Goal: Task Accomplishment & Management: Complete application form

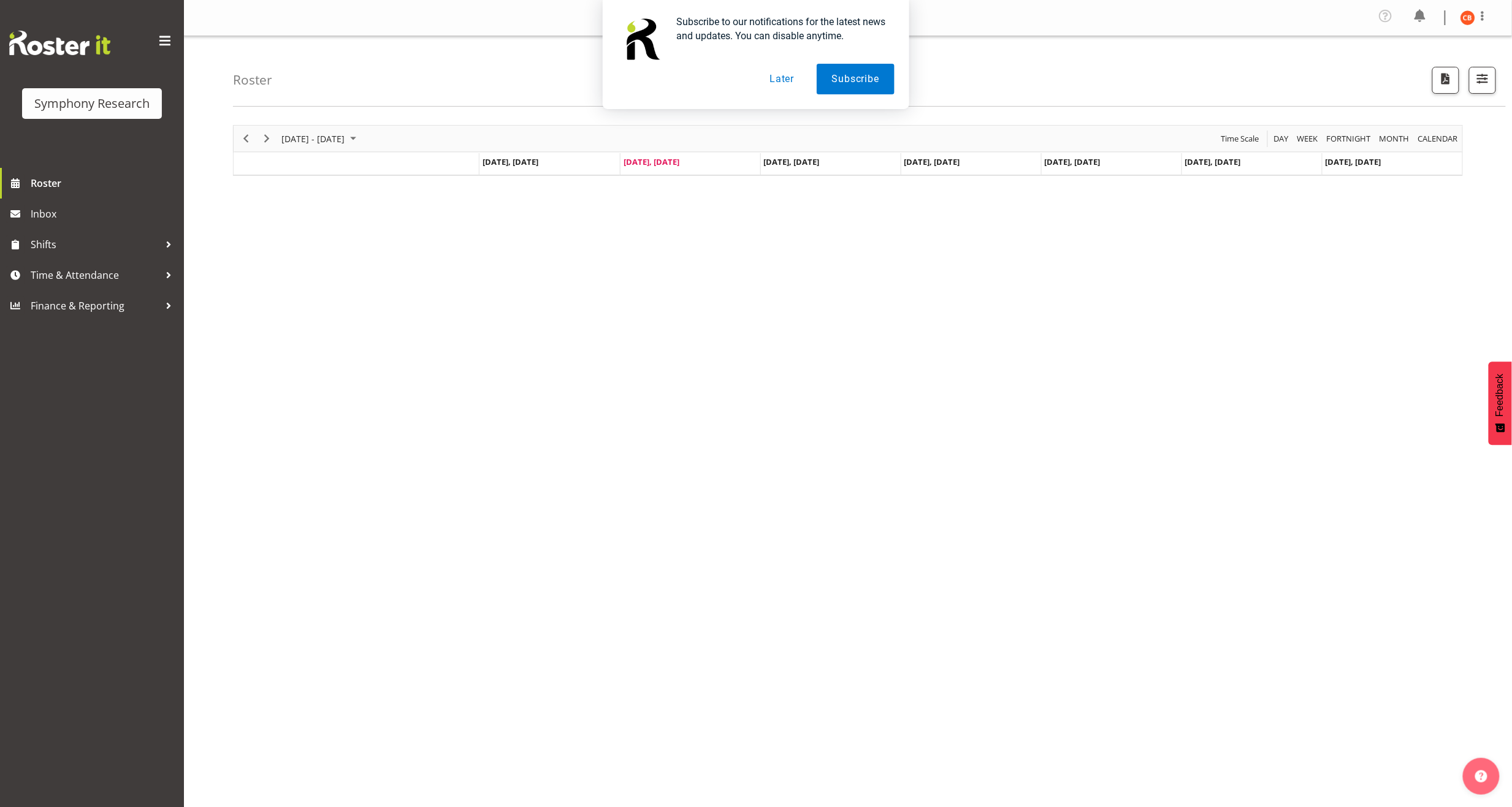
click at [783, 82] on button "Later" at bounding box center [782, 79] width 55 height 31
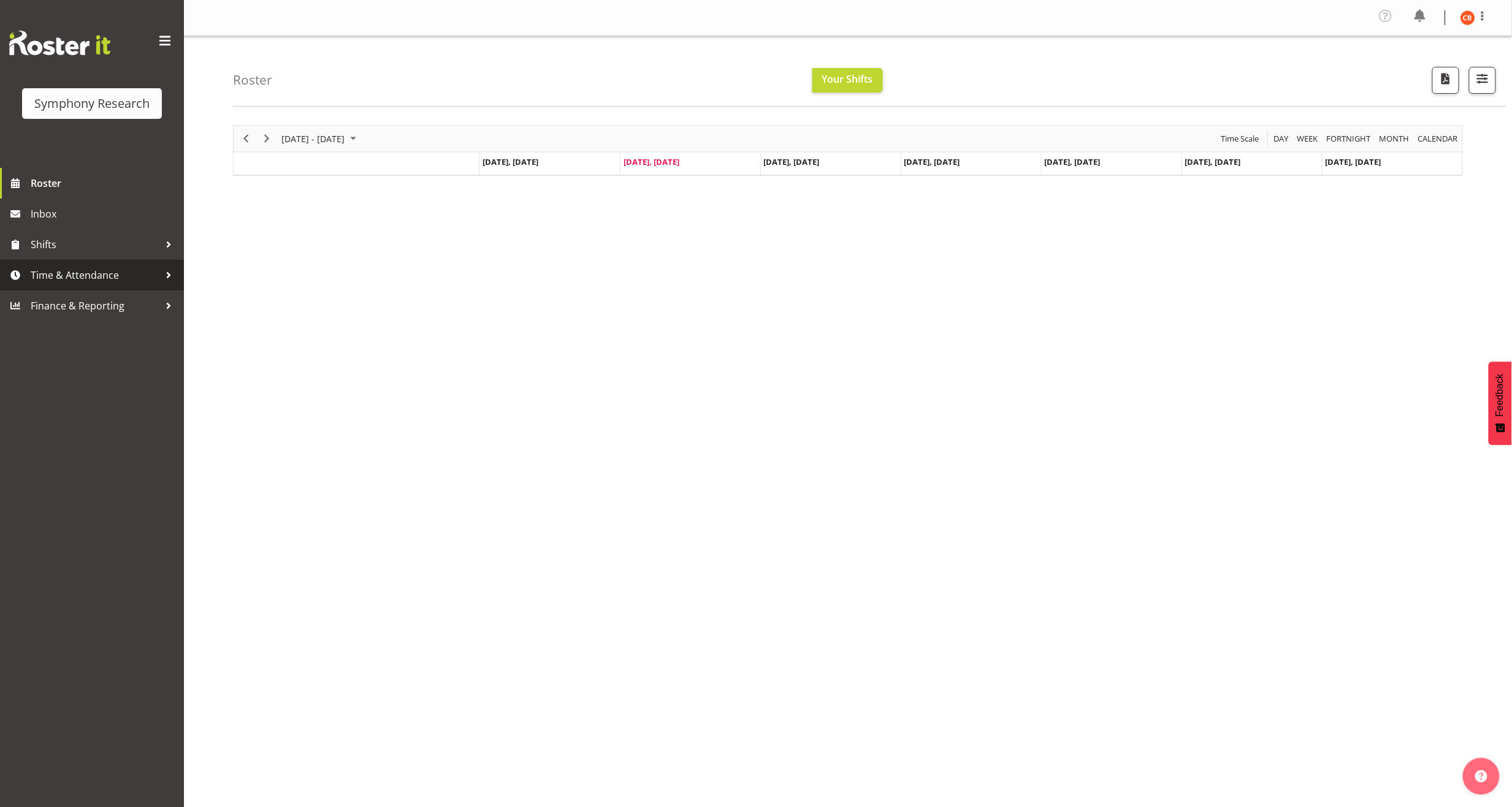
click at [112, 268] on span "Time & Attendance" at bounding box center [95, 274] width 128 height 18
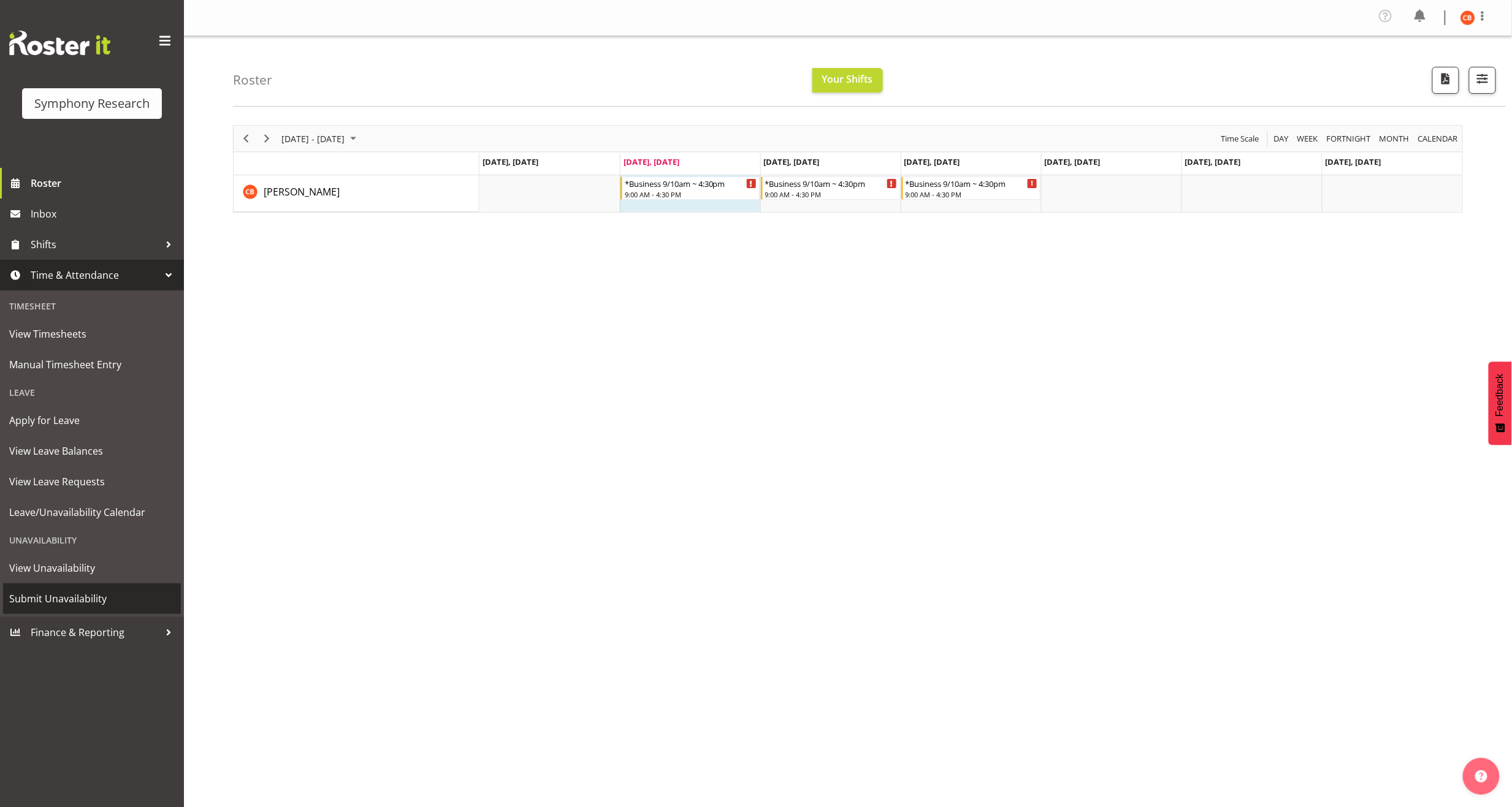
click at [94, 597] on span "Submit Unavailability" at bounding box center [92, 598] width 166 height 18
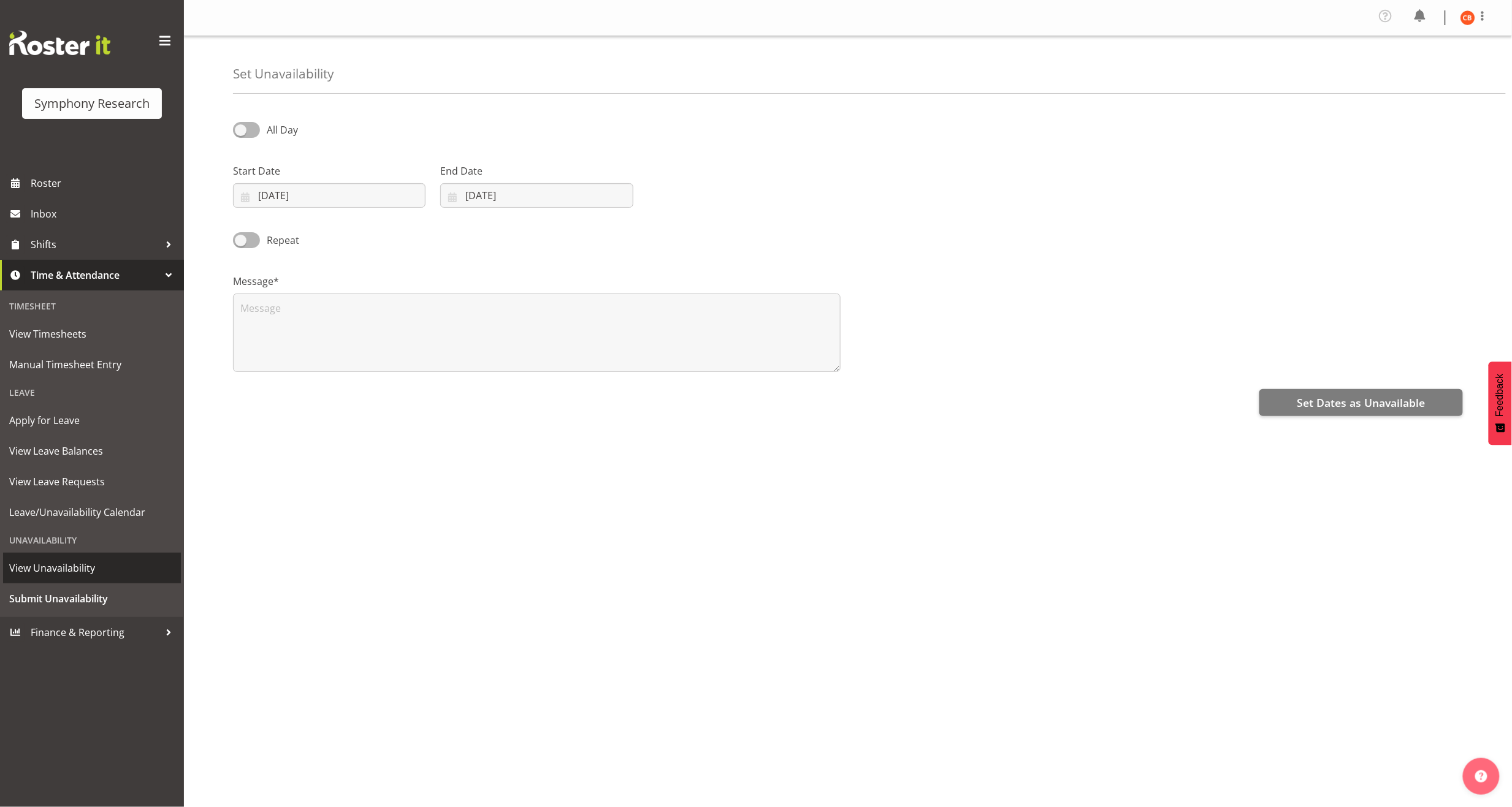
click at [96, 560] on span "View Unavailability" at bounding box center [92, 568] width 166 height 18
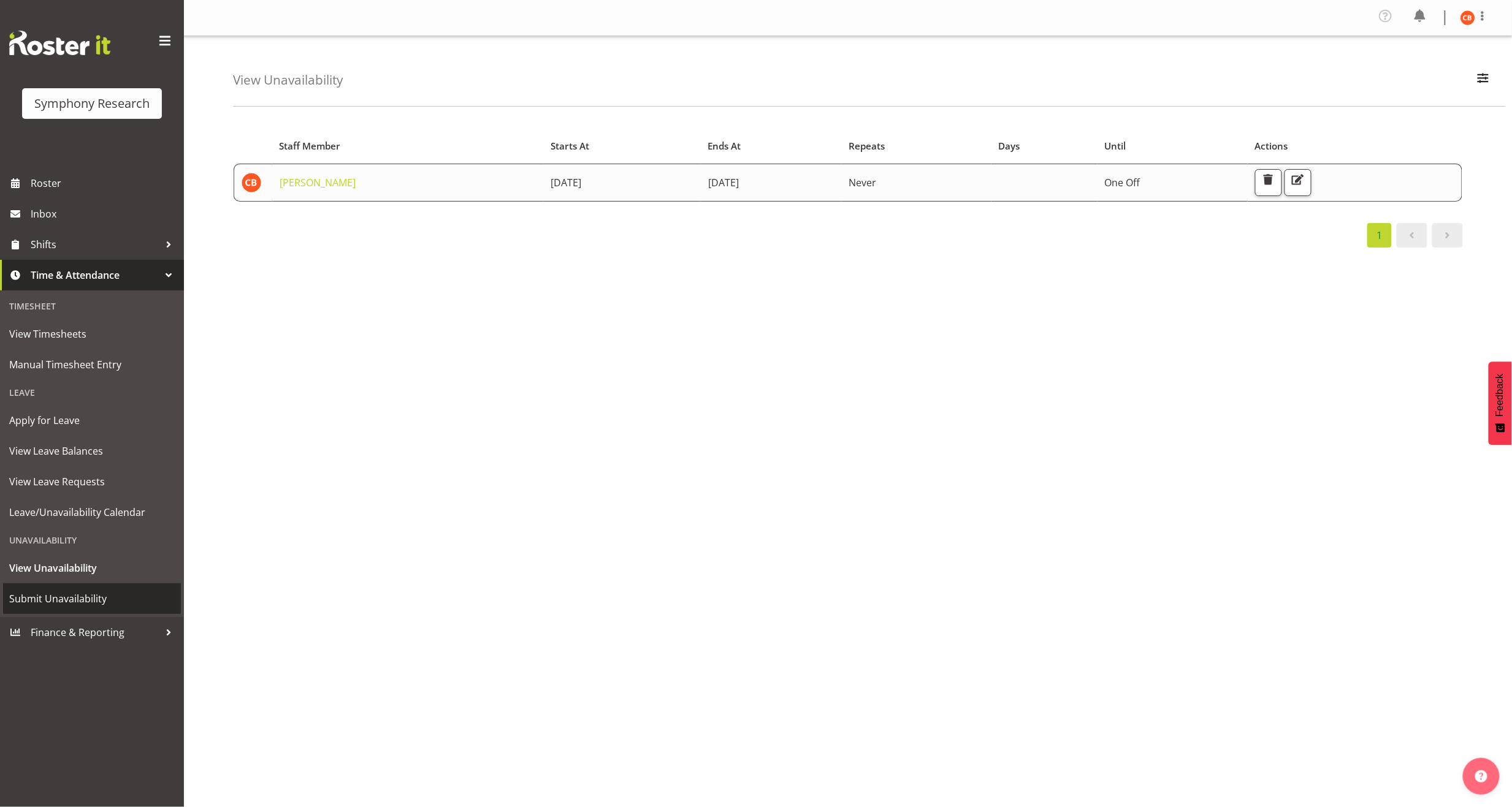
click at [112, 592] on span "Submit Unavailability" at bounding box center [92, 598] width 166 height 18
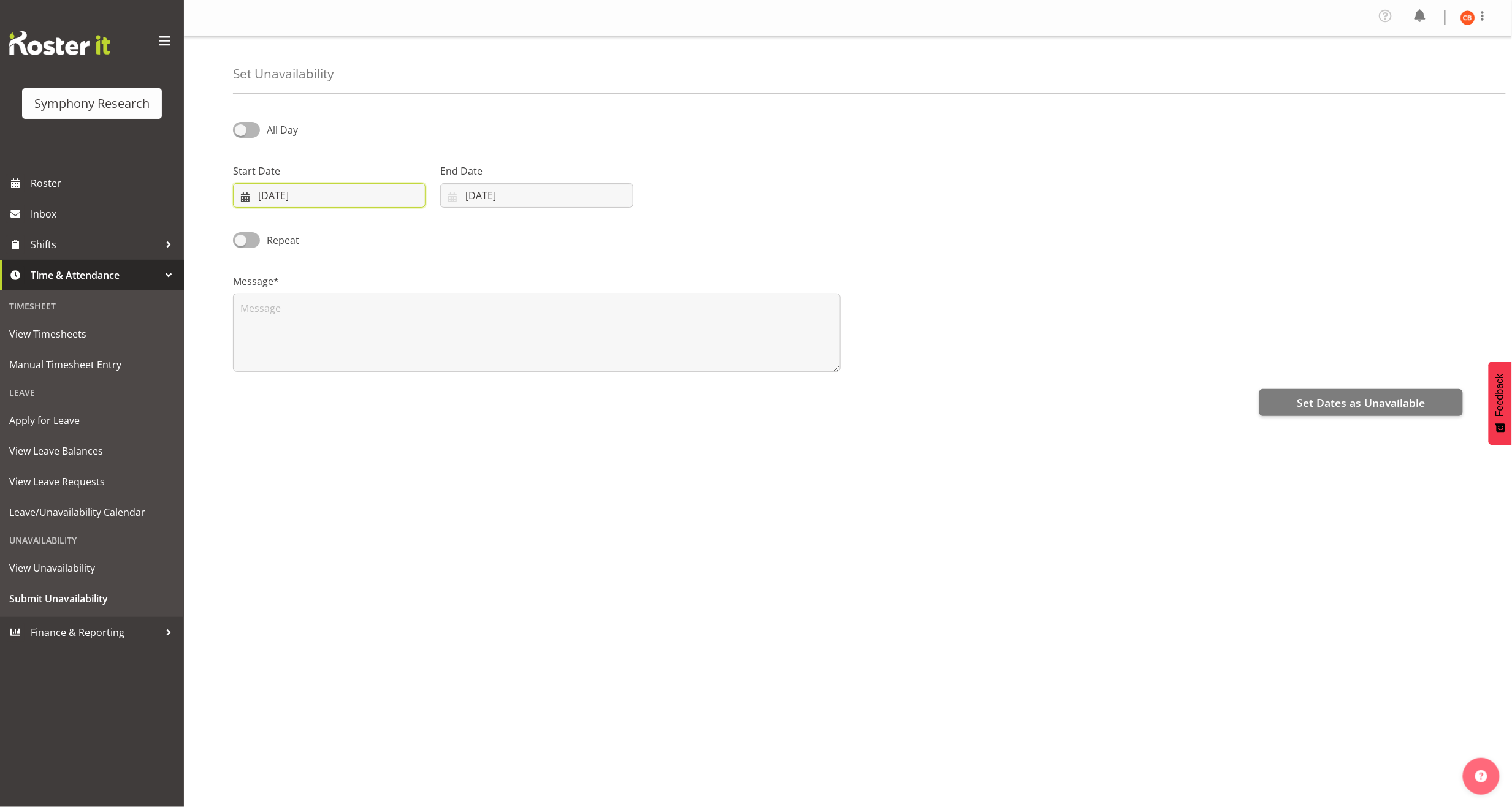
click at [302, 197] on input "02/09/2025" at bounding box center [329, 196] width 193 height 25
click at [404, 321] on span "13" at bounding box center [404, 319] width 9 height 12
type input "13/09/2025"
click at [477, 194] on input "02/09/2025" at bounding box center [537, 196] width 193 height 25
click at [494, 339] on span "15" at bounding box center [488, 341] width 9 height 12
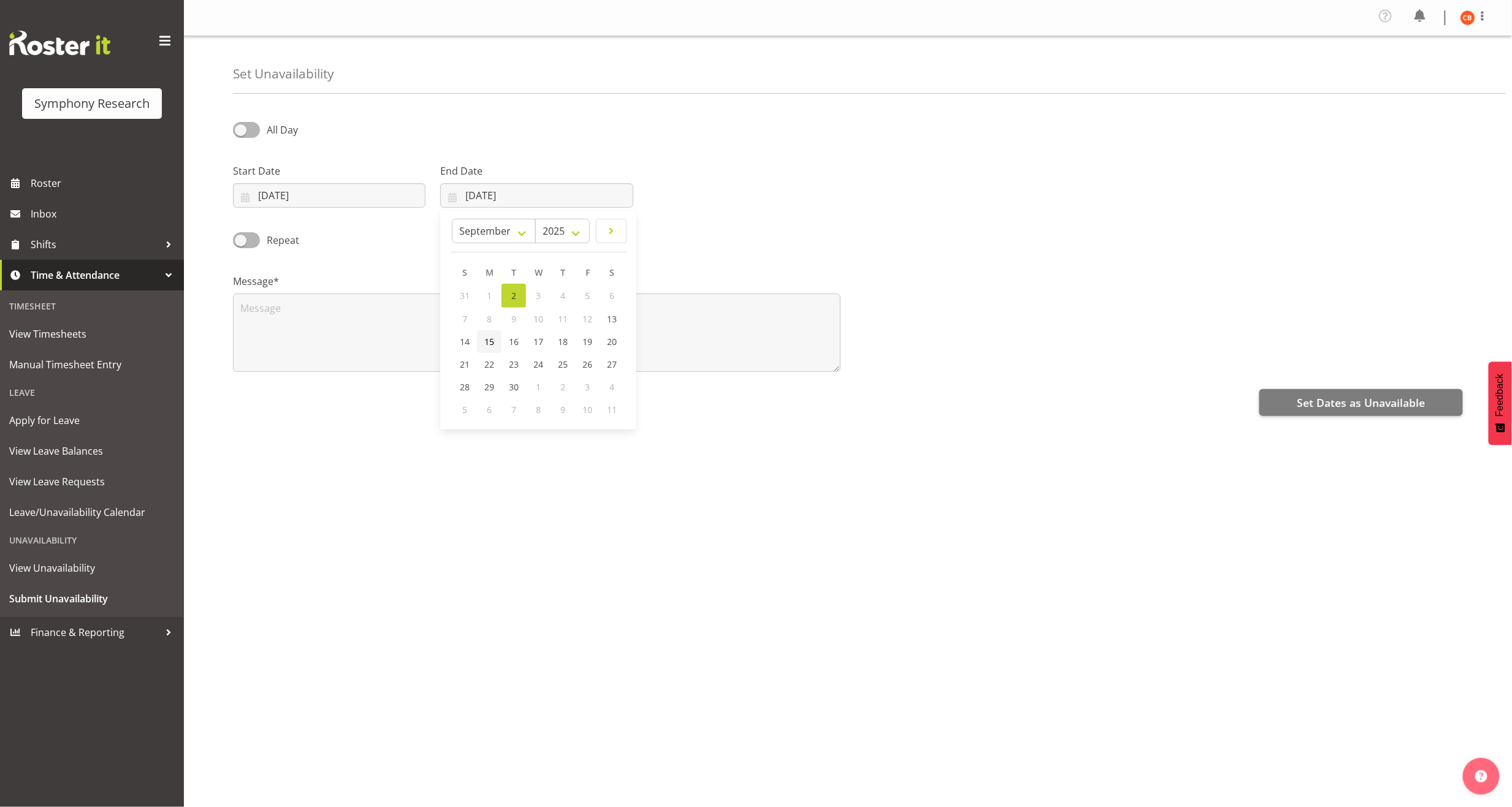
type input "15/09/2025"
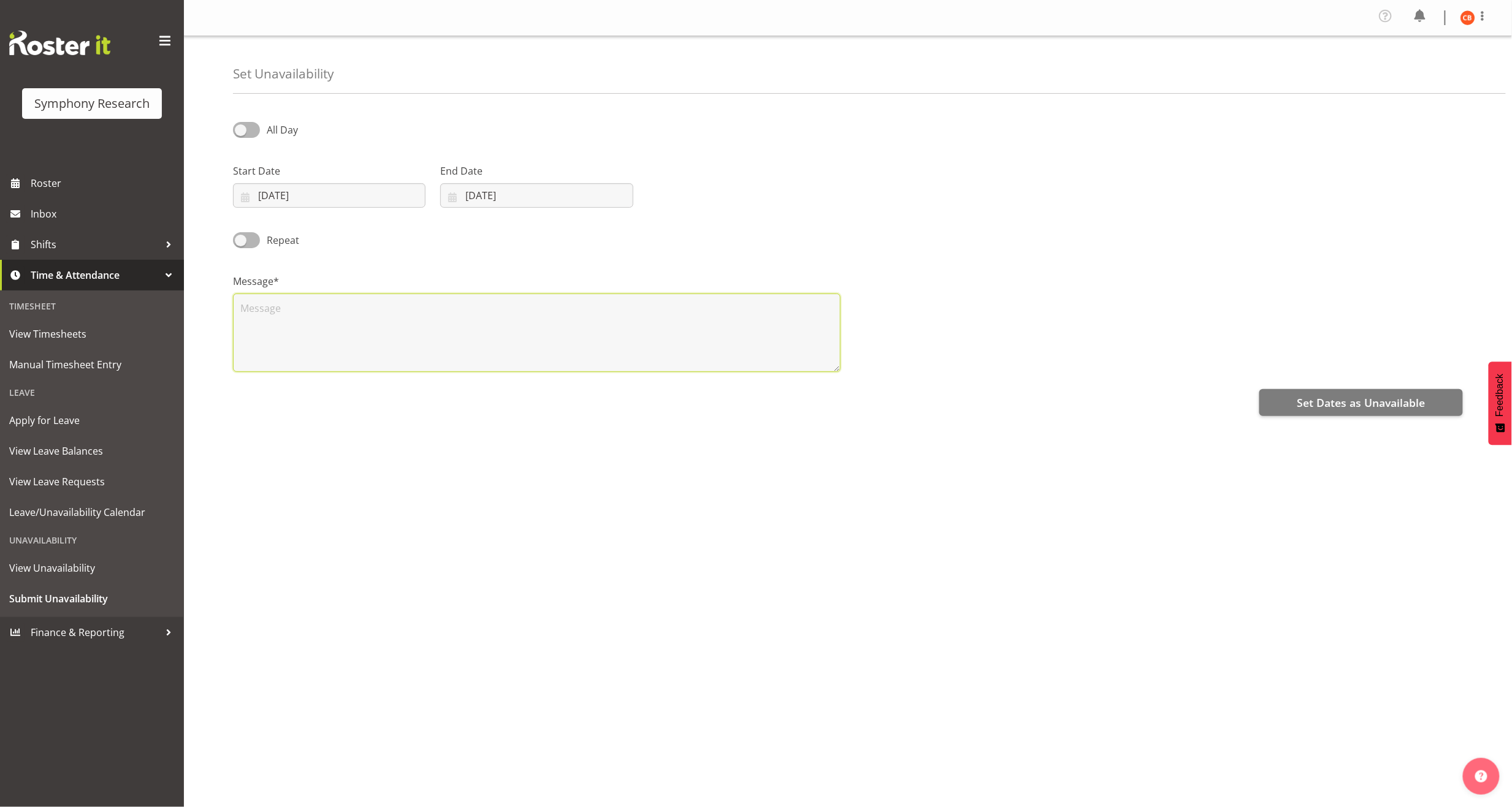
click at [536, 312] on textarea at bounding box center [537, 332] width 607 height 78
type textarea "'"
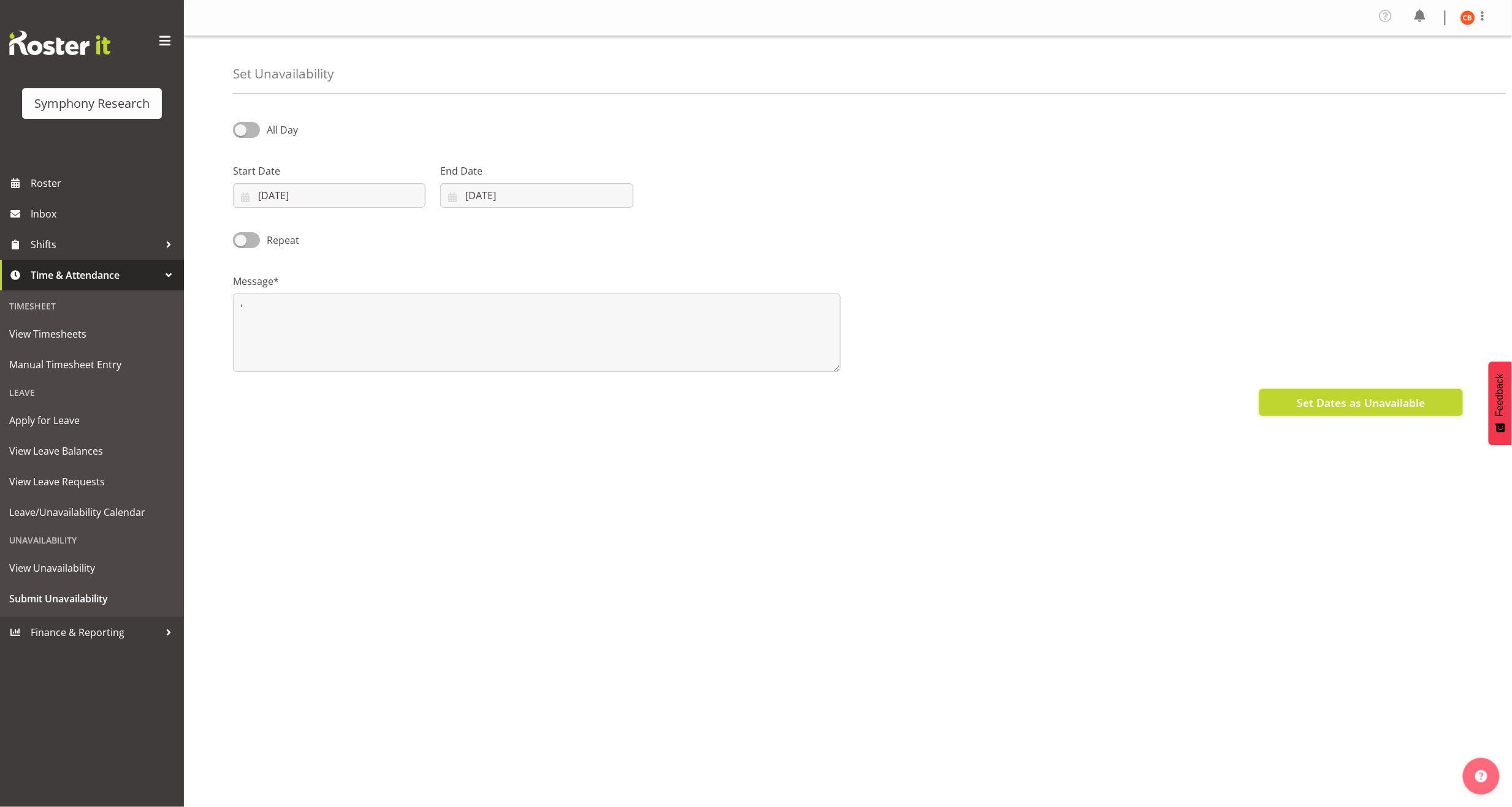
click at [1332, 411] on span "Set Dates as Unavailable" at bounding box center [1361, 403] width 128 height 16
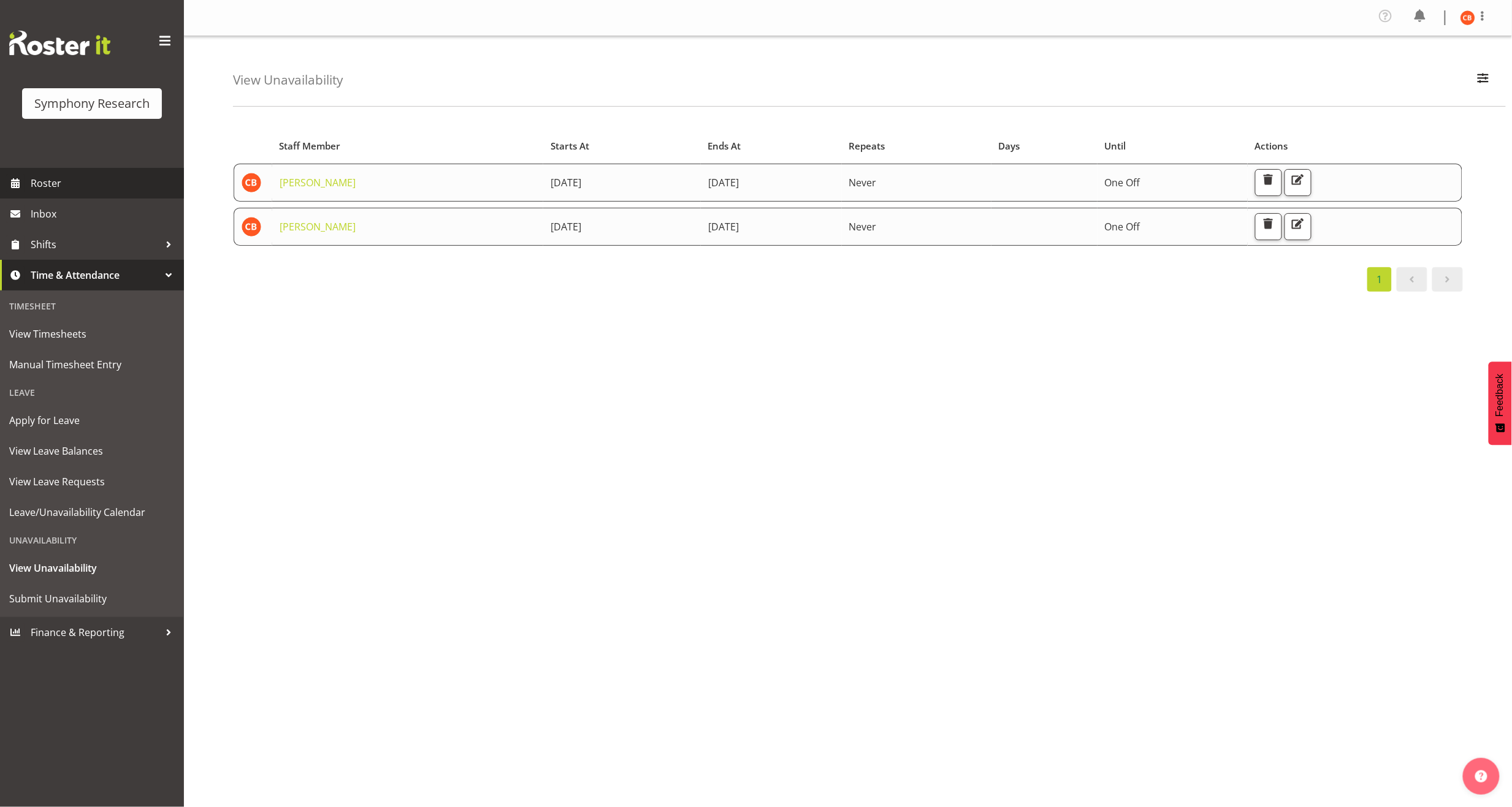
click at [61, 185] on span "Roster" at bounding box center [104, 183] width 147 height 18
